Goal: Information Seeking & Learning: Learn about a topic

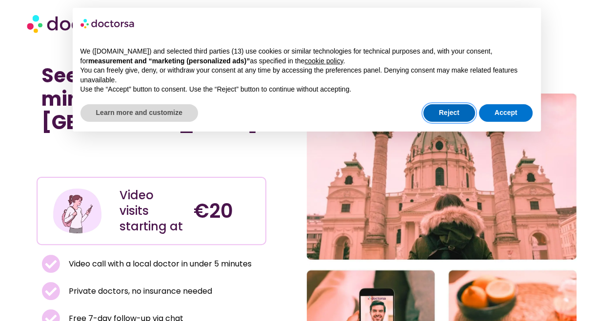
click at [452, 113] on button "Reject" at bounding box center [449, 113] width 52 height 18
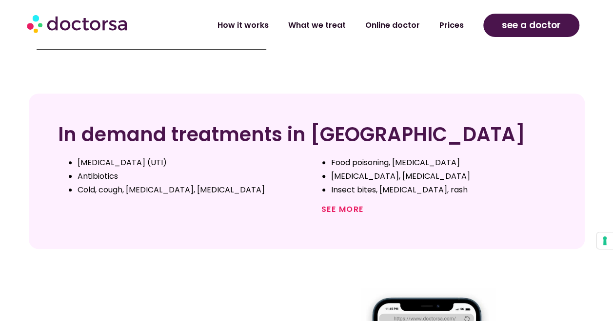
scroll to position [390, 0]
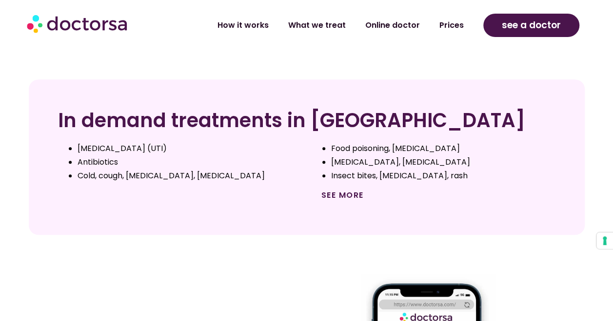
click at [349, 190] on link "See more" at bounding box center [342, 195] width 42 height 11
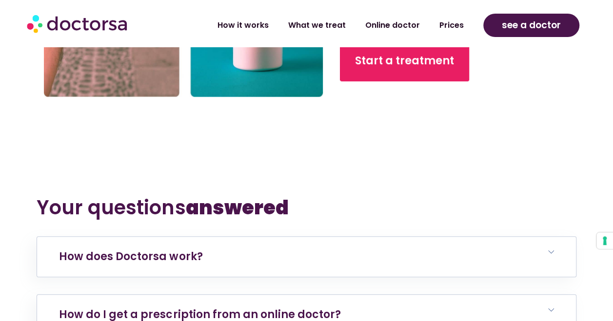
scroll to position [3899, 0]
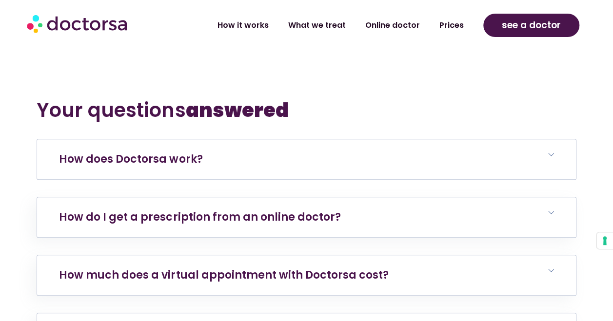
click at [303, 139] on h6 "How does Doctorsa work?" at bounding box center [306, 159] width 538 height 40
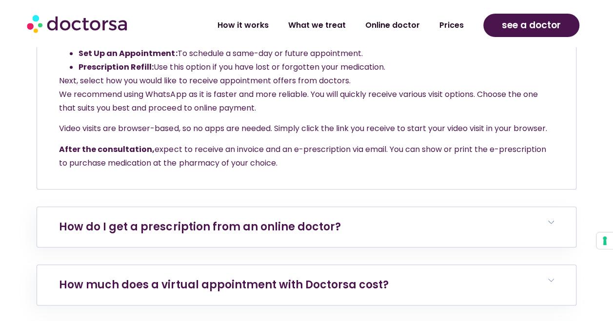
scroll to position [4094, 0]
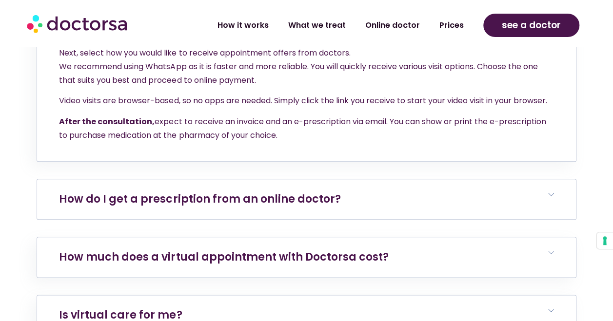
click at [327, 179] on h6 "How do I get a prescription from an online doctor?" at bounding box center [306, 199] width 538 height 40
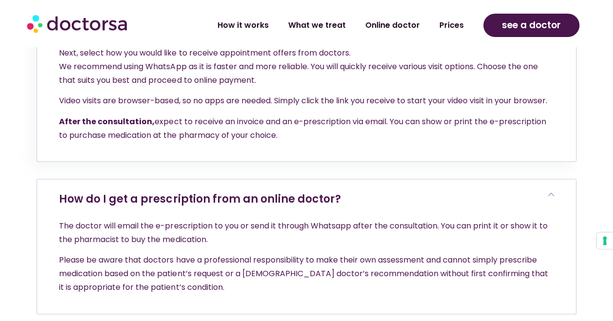
click at [330, 179] on h6 "How do I get a prescription from an online doctor?" at bounding box center [306, 199] width 538 height 40
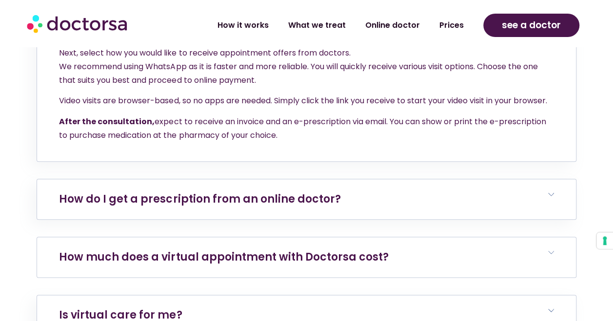
click at [326, 237] on h6 "How much does a virtual appointment with Doctorsa cost?" at bounding box center [306, 257] width 538 height 40
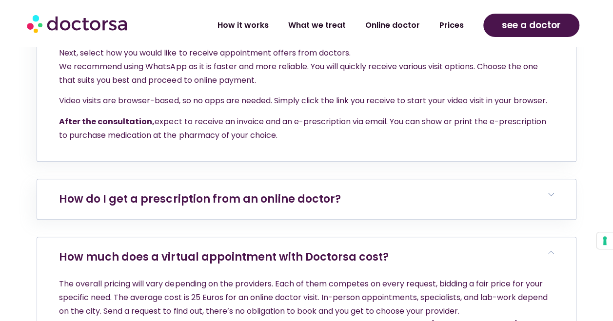
scroll to position [4142, 0]
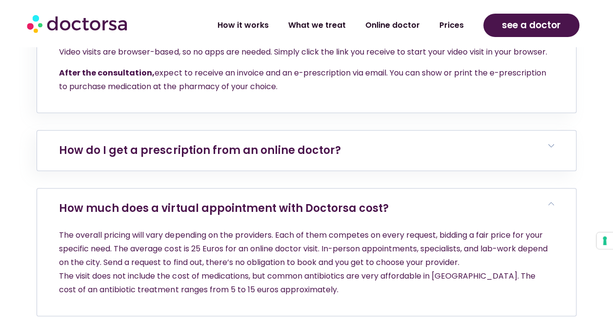
click at [284, 201] on link "How much does a virtual appointment with Doctorsa cost?" at bounding box center [223, 208] width 329 height 15
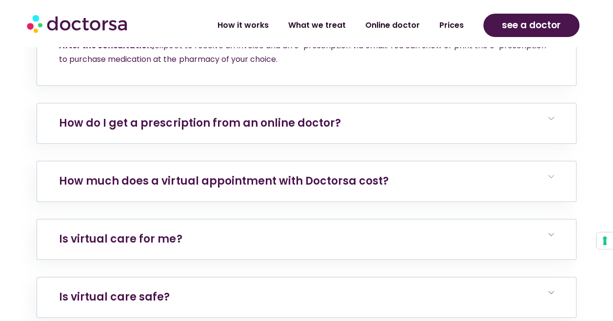
scroll to position [4191, 0]
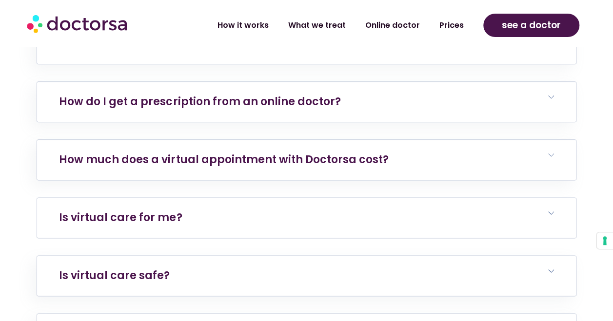
click at [287, 198] on h6 "Is virtual care for me?" at bounding box center [306, 218] width 538 height 40
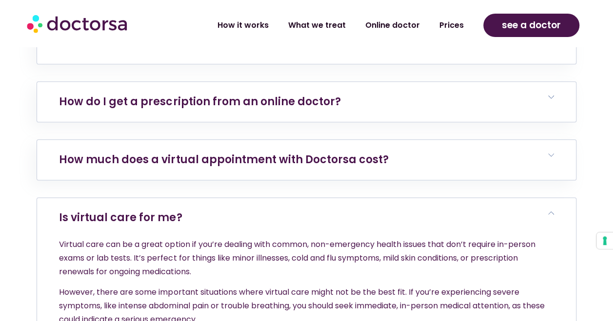
click at [287, 198] on h6 "Is virtual care for me?" at bounding box center [306, 218] width 538 height 40
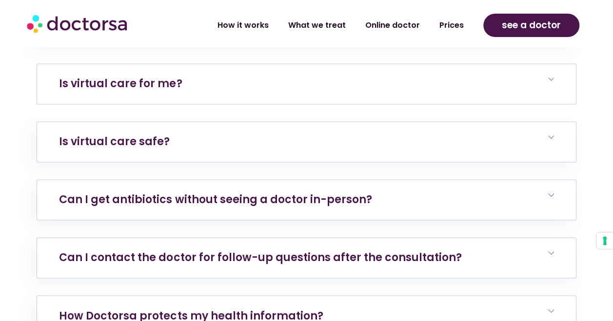
scroll to position [4386, 0]
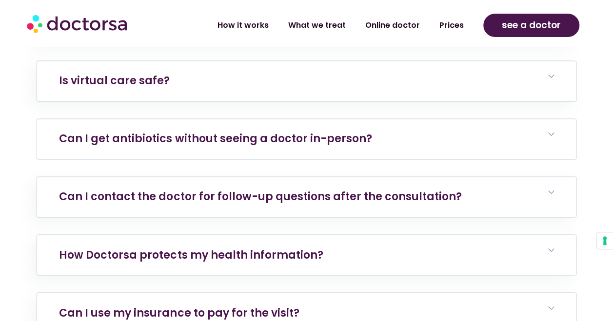
click at [316, 131] on link "Can I get antibiotics without seeing a doctor in-person?" at bounding box center [215, 138] width 312 height 15
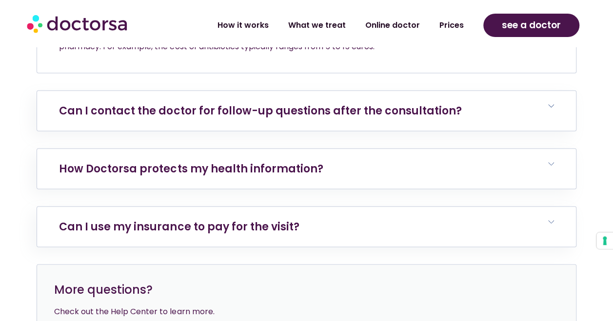
scroll to position [4581, 0]
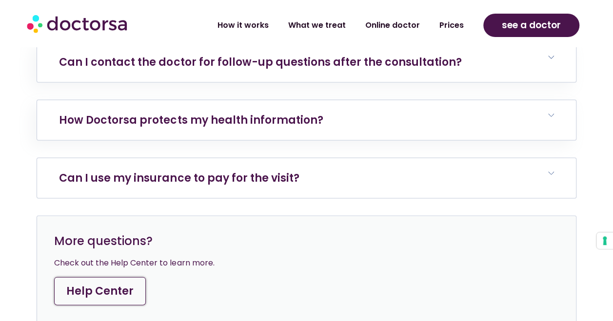
click at [313, 158] on h6 "Can I use my insurance to pay for the visit?" at bounding box center [306, 178] width 538 height 40
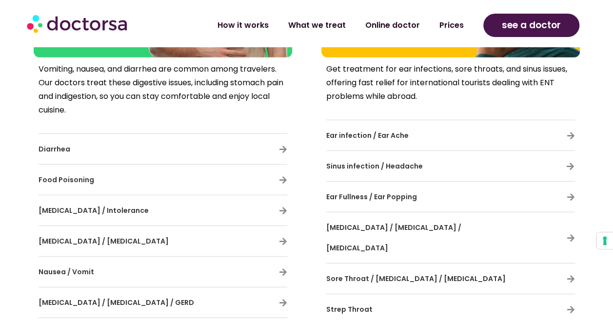
scroll to position [1248, 0]
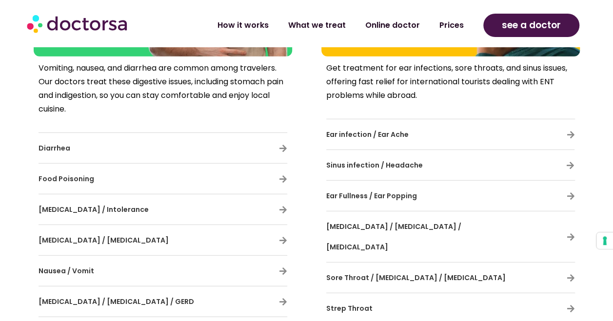
click at [458, 155] on h3 "Sinus infection / Headache" at bounding box center [421, 165] width 191 height 20
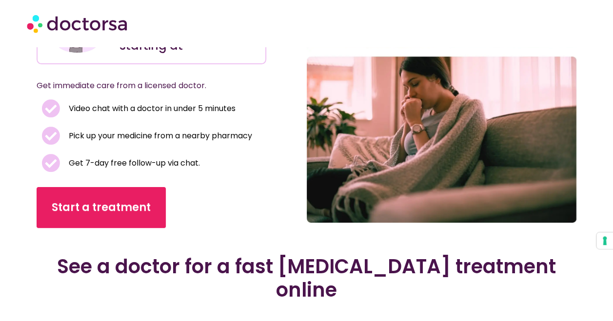
scroll to position [146, 0]
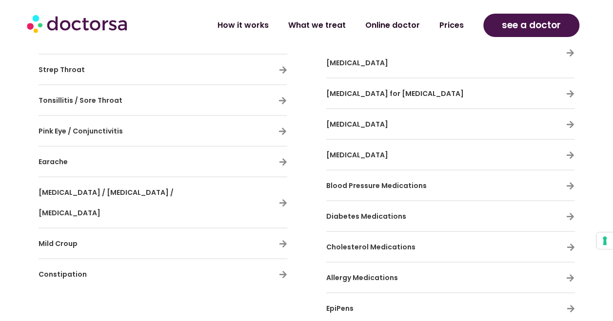
scroll to position [2680, 0]
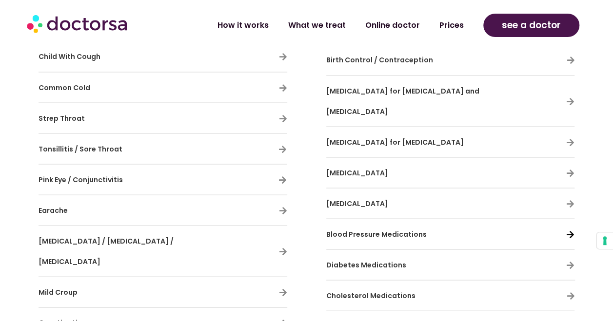
click at [568, 230] on icon at bounding box center [570, 234] width 8 height 8
click at [412, 229] on span "Blood Pressure Medications" at bounding box center [376, 234] width 100 height 10
click at [572, 230] on icon at bounding box center [570, 234] width 8 height 8
click at [567, 199] on icon at bounding box center [570, 203] width 8 height 8
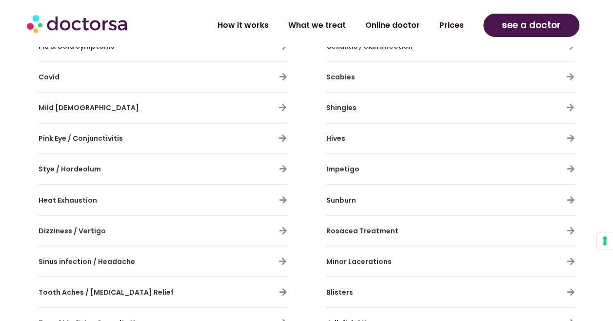
scroll to position [731, 0]
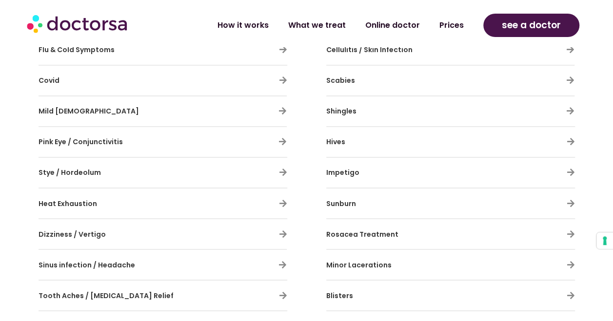
click at [121, 260] on span "Sinus infection / Headache" at bounding box center [87, 265] width 96 height 10
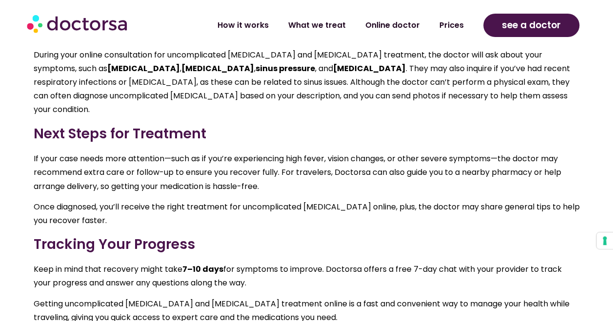
scroll to position [634, 0]
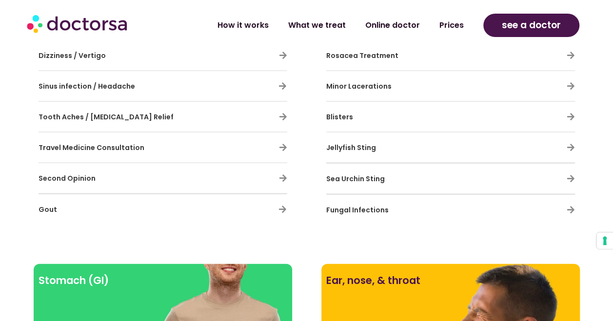
scroll to position [926, 0]
